Goal: Task Accomplishment & Management: Manage account settings

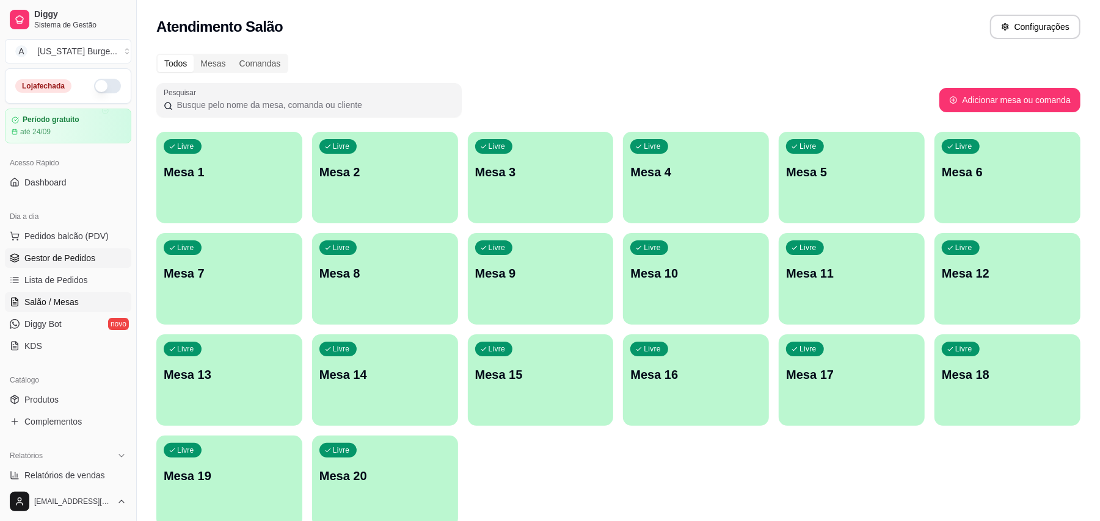
click at [52, 260] on span "Gestor de Pedidos" at bounding box center [59, 258] width 71 height 12
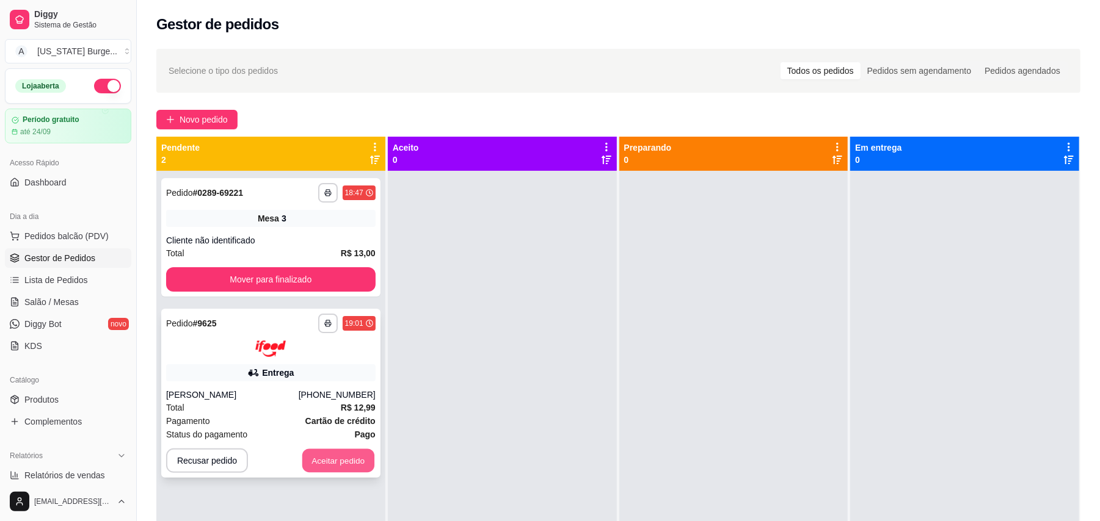
click at [343, 464] on button "Aceitar pedido" at bounding box center [338, 461] width 72 height 24
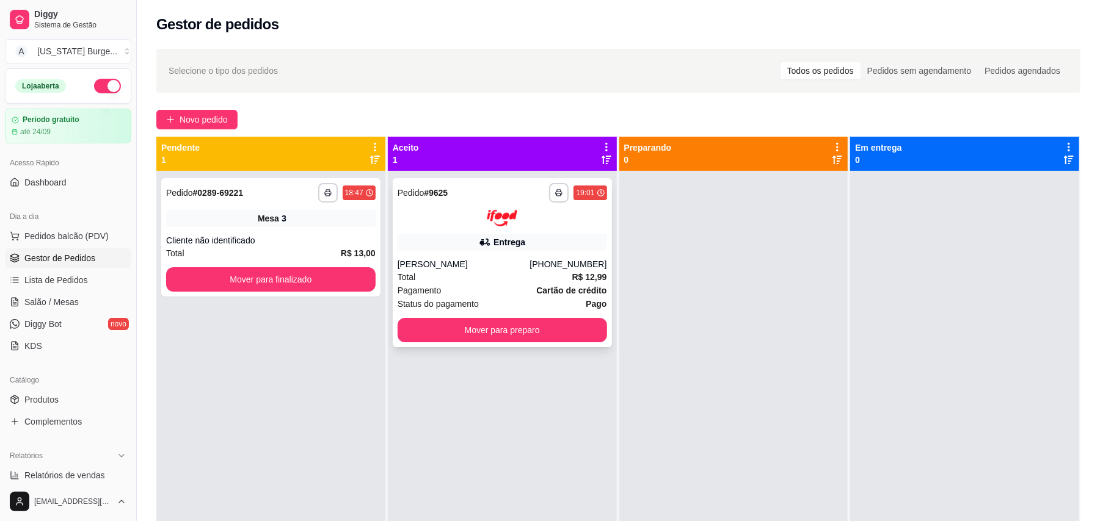
click at [482, 255] on div "**********" at bounding box center [502, 262] width 219 height 169
click at [524, 331] on button "Mover para preparo" at bounding box center [502, 330] width 203 height 24
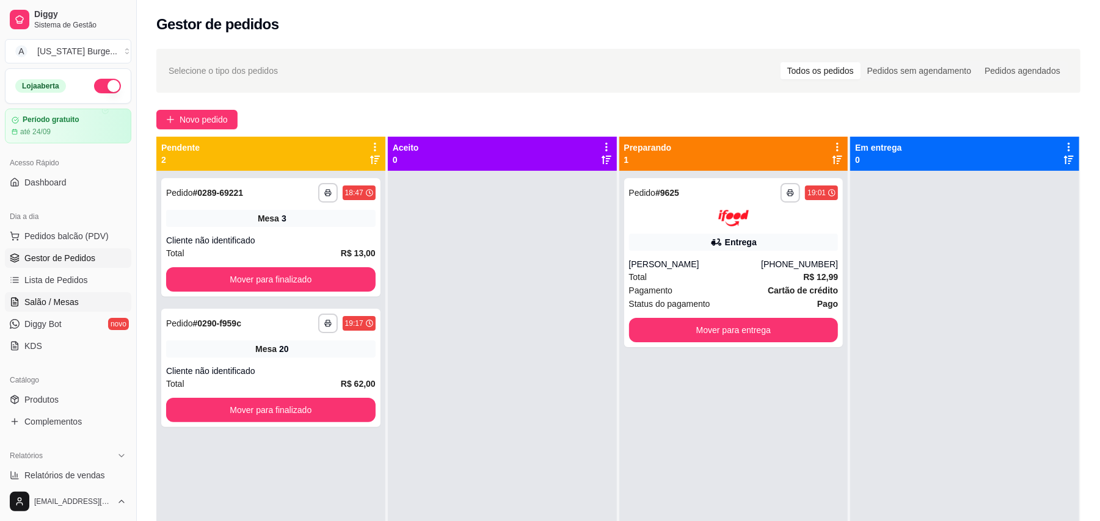
click at [59, 298] on span "Salão / Mesas" at bounding box center [51, 302] width 54 height 12
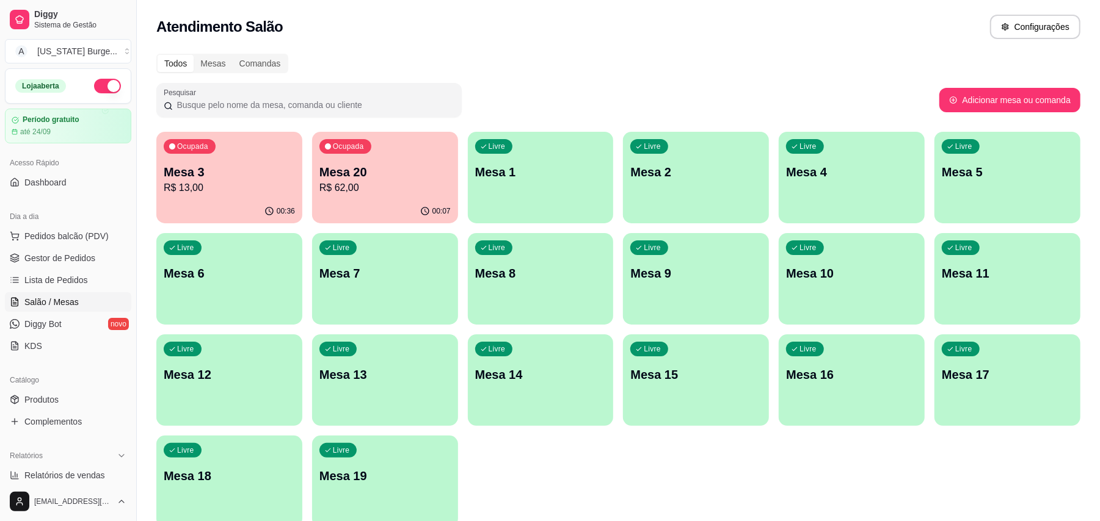
click at [641, 181] on div "Livre Mesa 2" at bounding box center [696, 170] width 146 height 77
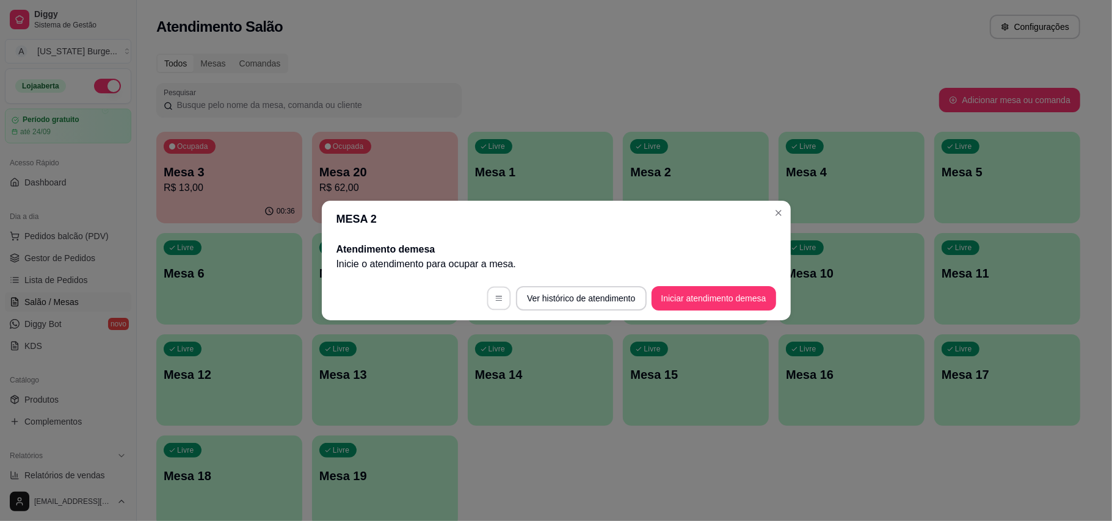
click at [491, 303] on button "button" at bounding box center [499, 299] width 24 height 24
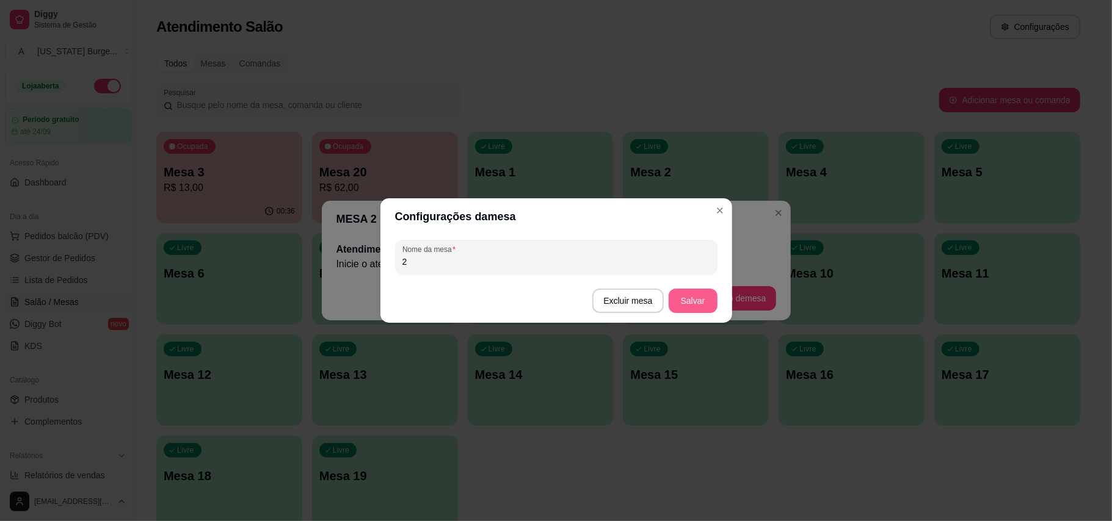
click at [685, 296] on button "Salvar" at bounding box center [693, 301] width 49 height 24
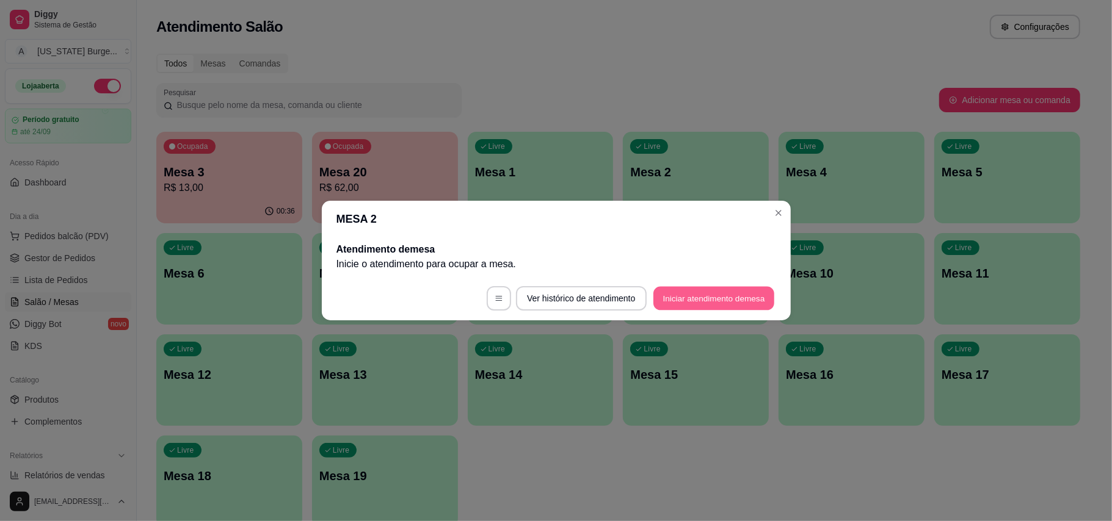
click at [731, 294] on button "Iniciar atendimento de mesa" at bounding box center [713, 299] width 121 height 24
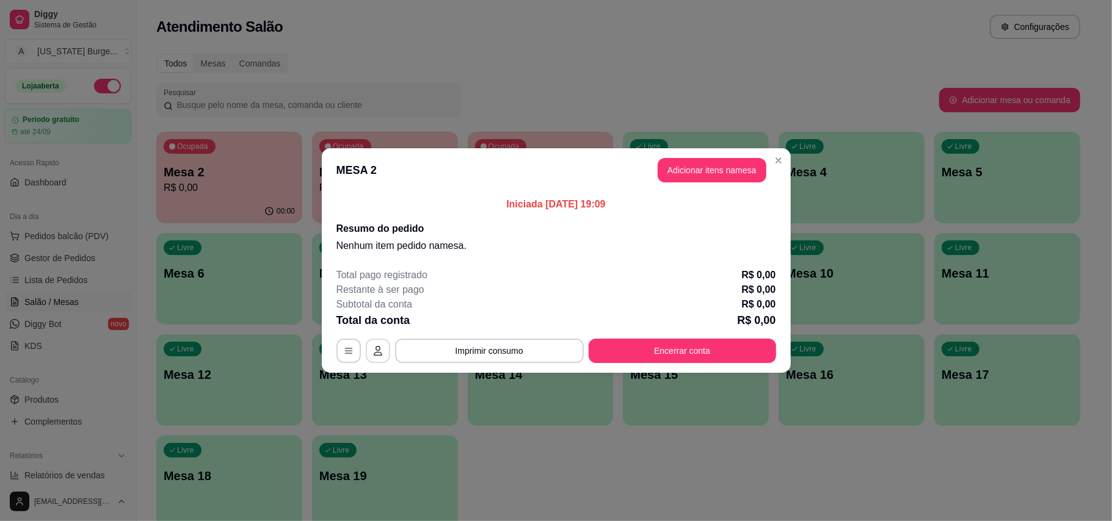
click at [374, 354] on icon "button" at bounding box center [378, 351] width 9 height 10
click at [350, 354] on icon "button" at bounding box center [349, 351] width 10 height 10
